Goal: Navigation & Orientation: Find specific page/section

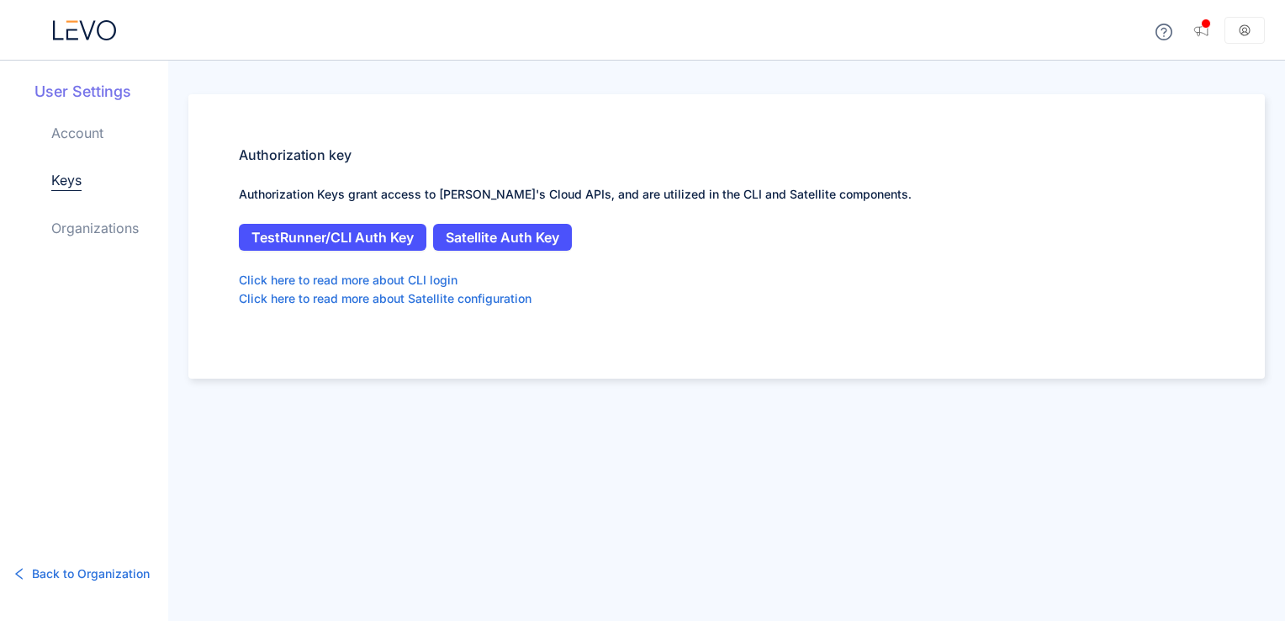
click at [90, 33] on icon at bounding box center [87, 29] width 16 height 19
